Goal: Transaction & Acquisition: Purchase product/service

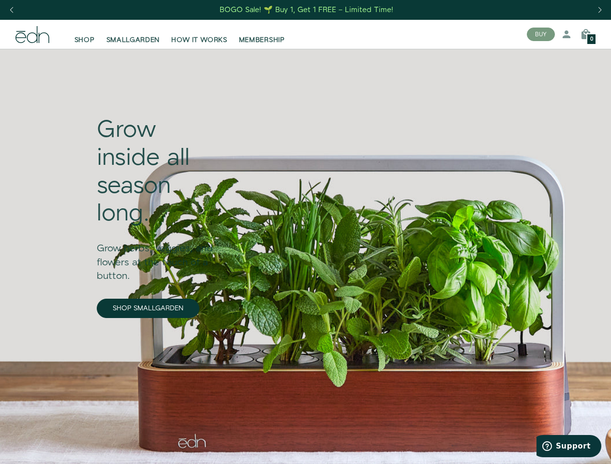
click at [599, 10] on div "Next slide" at bounding box center [599, 10] width 13 height 21
click at [11, 10] on div "Previous slide" at bounding box center [11, 10] width 13 height 21
click at [541, 34] on button "BUY" at bounding box center [541, 35] width 28 height 14
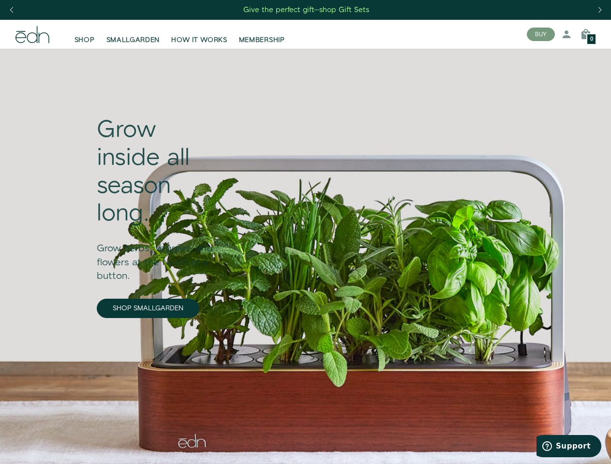
click at [567, 34] on icon at bounding box center [567, 35] width 12 height 12
click at [586, 34] on icon at bounding box center [586, 35] width 12 height 12
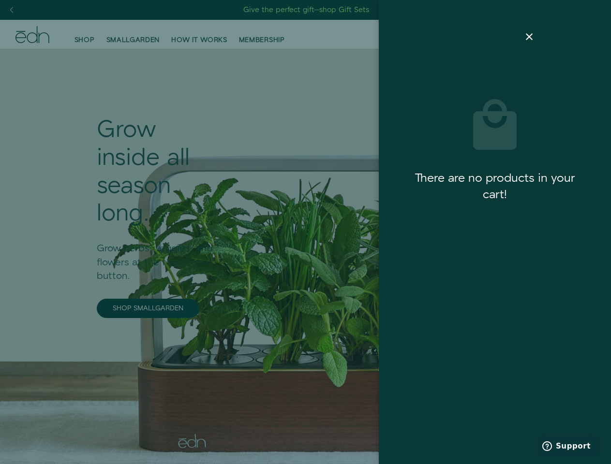
click at [586, 34] on div at bounding box center [305, 232] width 611 height 464
click at [569, 447] on span "Support" at bounding box center [573, 446] width 35 height 9
